Goal: Transaction & Acquisition: Purchase product/service

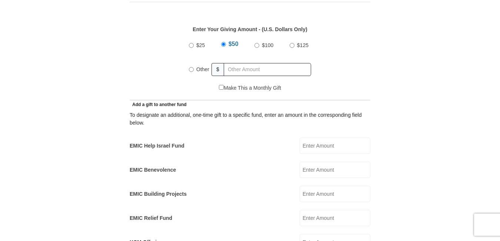
scroll to position [308, 0]
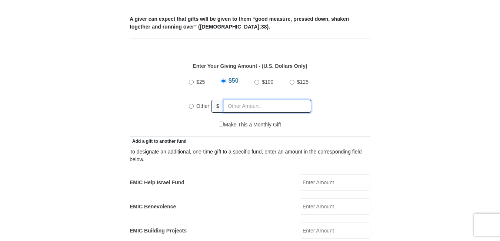
click at [250, 100] on input "text" at bounding box center [267, 106] width 87 height 13
radio input "true"
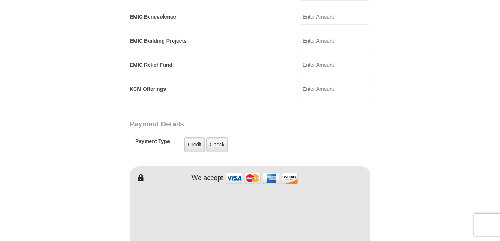
scroll to position [555, 0]
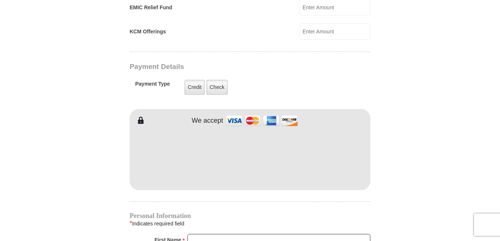
type input "10000.00"
click at [214, 80] on label "Check" at bounding box center [216, 87] width 21 height 15
click at [0, 0] on input "Check" at bounding box center [0, 0] width 0 height 0
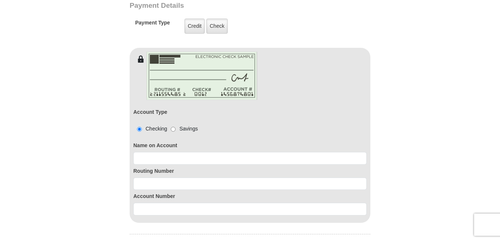
scroll to position [678, 0]
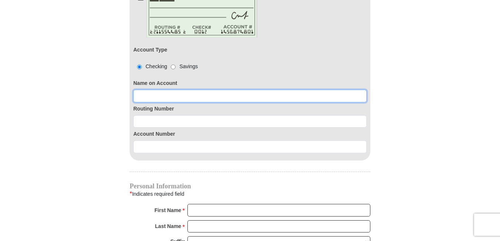
click at [213, 90] on input at bounding box center [249, 96] width 233 height 13
type input "[PERSON_NAME]"
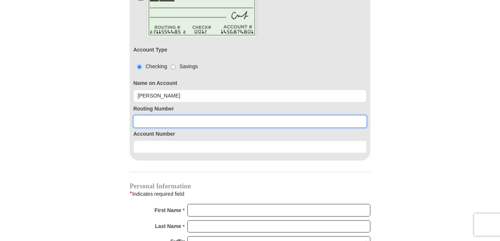
click at [208, 115] on input at bounding box center [249, 121] width 233 height 13
type input "256074974"
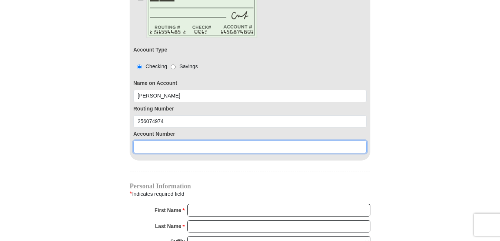
click at [194, 140] on input at bounding box center [249, 146] width 233 height 13
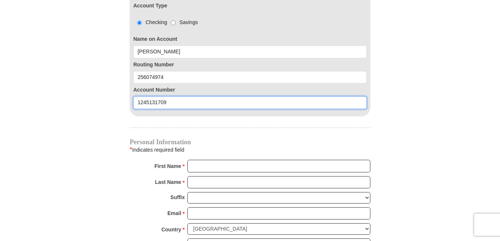
scroll to position [740, 0]
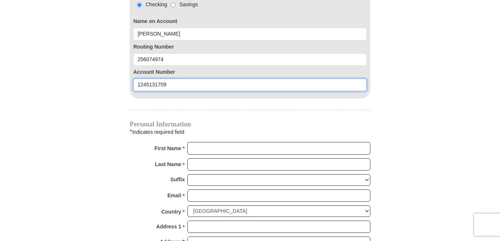
type input "1245131709"
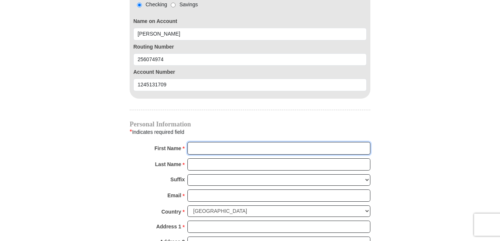
click at [198, 142] on input "First Name *" at bounding box center [278, 148] width 183 height 13
type input "[PERSON_NAME]"
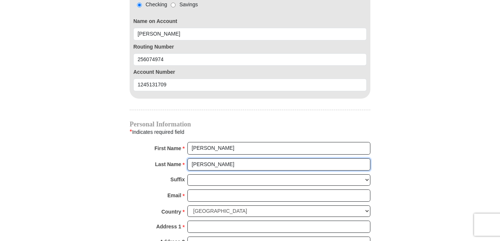
type input "[PERSON_NAME]"
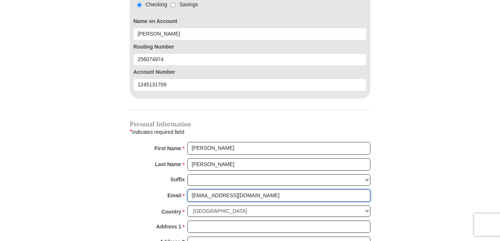
type input "[EMAIL_ADDRESS][DOMAIN_NAME]"
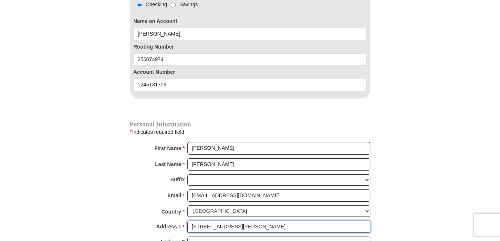
type input "[STREET_ADDRESS][PERSON_NAME]"
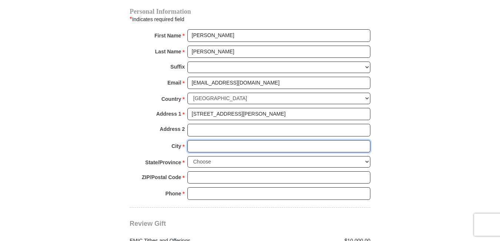
scroll to position [870, 0]
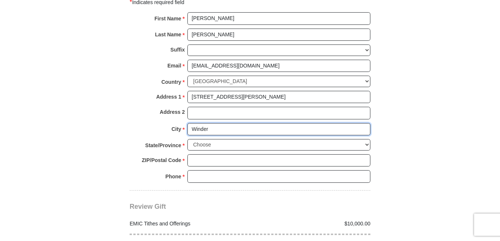
type input "Winder"
click at [362, 139] on select "Choose [US_STATE] [US_STATE] [US_STATE] [US_STATE] [US_STATE] Armed Forces Amer…" at bounding box center [278, 144] width 183 height 11
select select "GA"
click at [187, 139] on select "Choose [US_STATE] [US_STATE] [US_STATE] [US_STATE] [US_STATE] Armed Forces Amer…" at bounding box center [278, 144] width 183 height 11
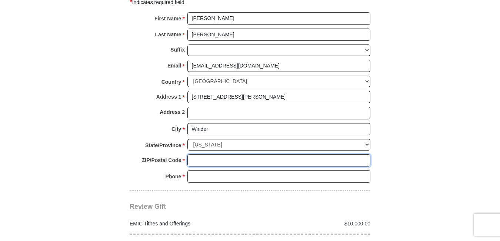
click at [205, 154] on input "ZIP/Postal Code *" at bounding box center [278, 160] width 183 height 13
type input "30680"
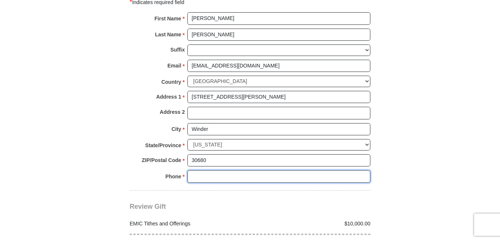
click at [196, 170] on input "Phone * *" at bounding box center [278, 176] width 183 height 13
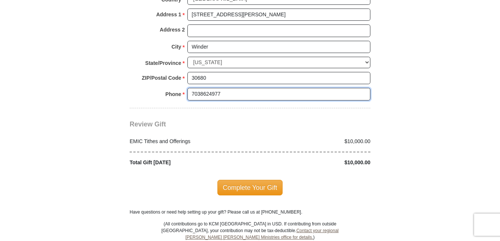
scroll to position [993, 0]
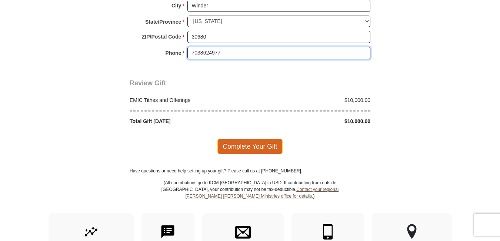
type input "7038624977"
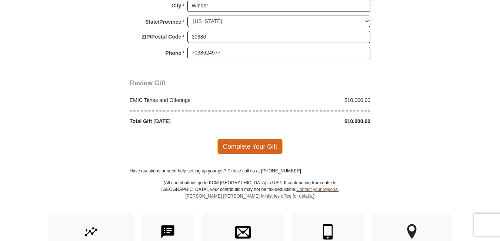
click at [253, 138] on span "Complete Your Gift" at bounding box center [250, 146] width 66 height 16
